Goal: Navigation & Orientation: Find specific page/section

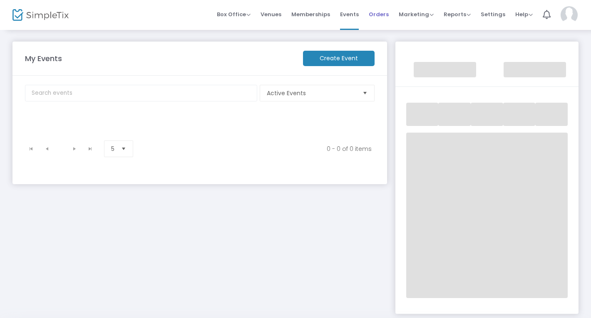
click at [383, 17] on span "Orders" at bounding box center [378, 14] width 20 height 21
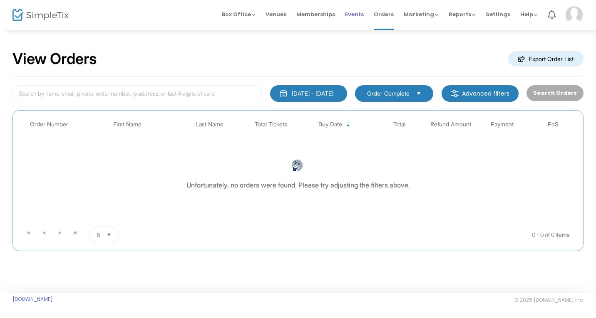
click at [361, 19] on span "Events" at bounding box center [354, 14] width 19 height 21
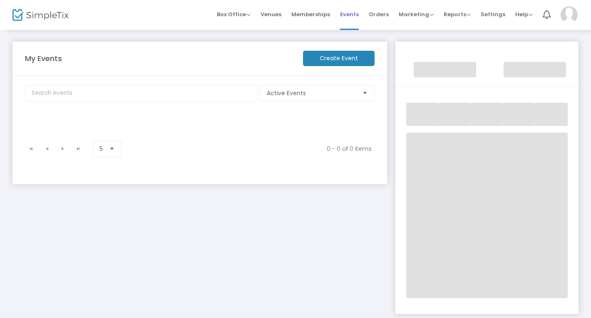
click at [351, 16] on span "Events" at bounding box center [349, 14] width 19 height 21
